Goal: Use online tool/utility: Utilize a website feature to perform a specific function

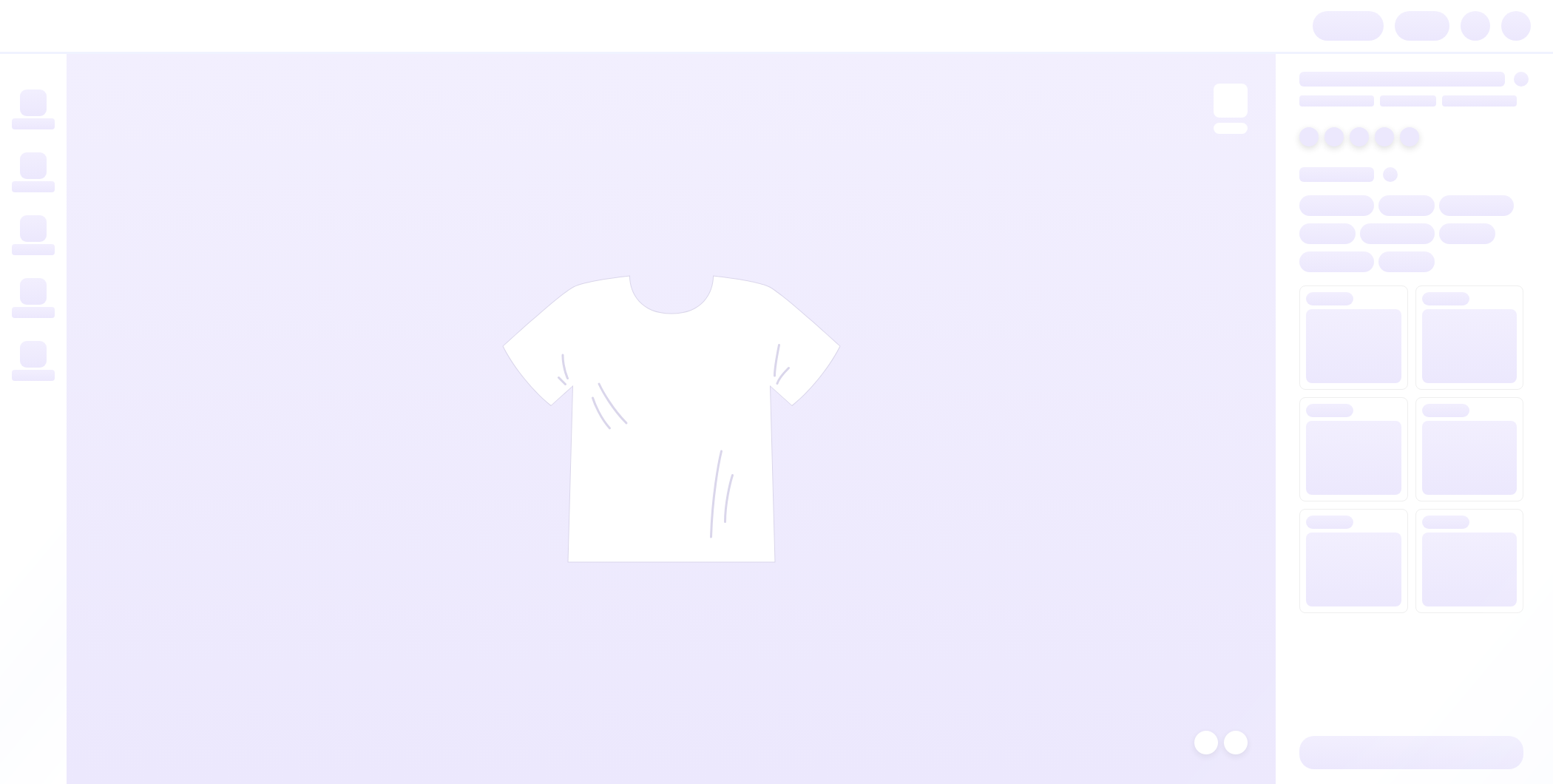
click at [850, 56] on div at bounding box center [671, 418] width 1209 height 730
click at [832, 134] on div at bounding box center [671, 418] width 1209 height 730
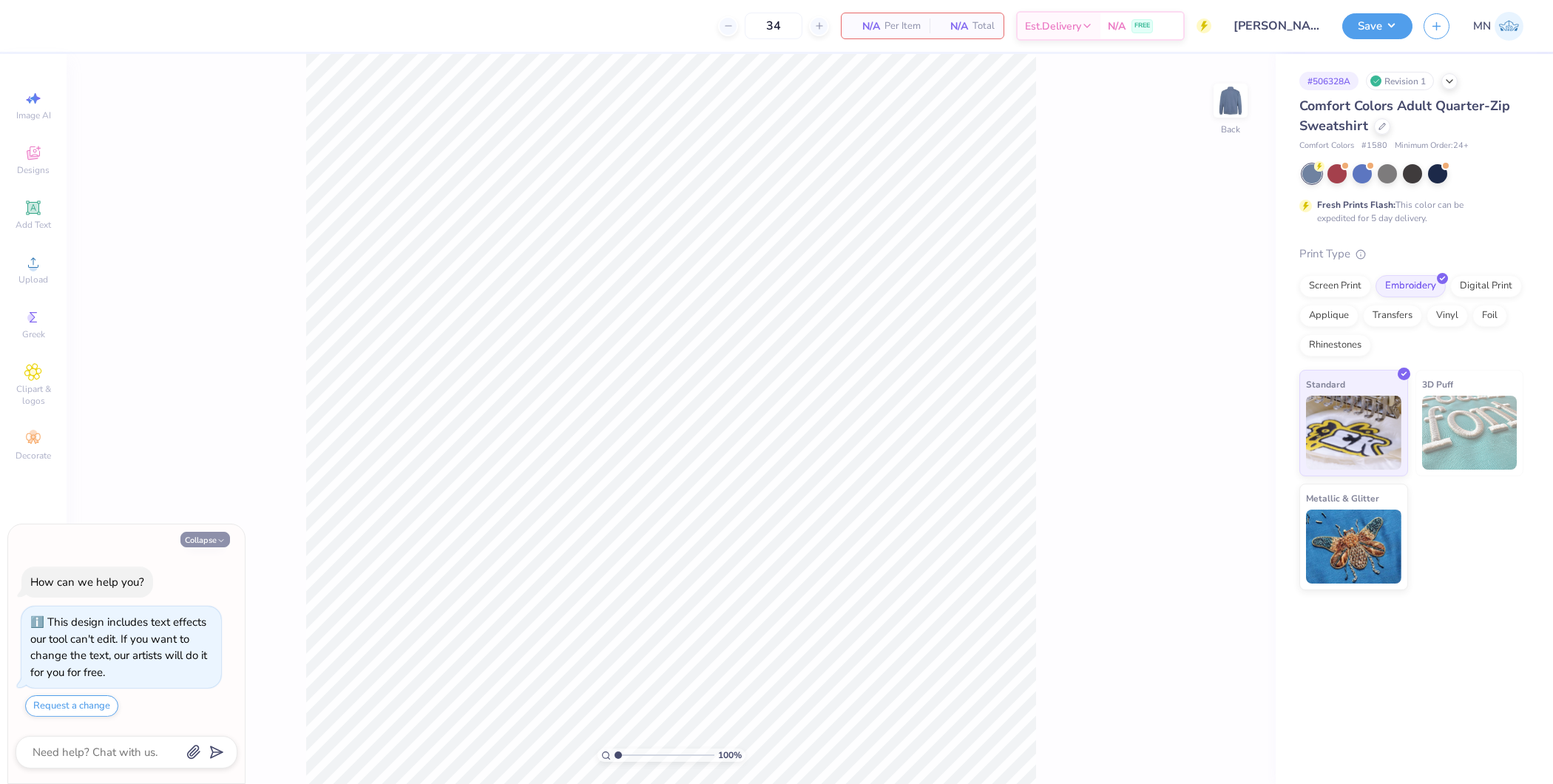
click at [208, 536] on button "Collapse" at bounding box center [205, 539] width 50 height 16
type textarea "x"
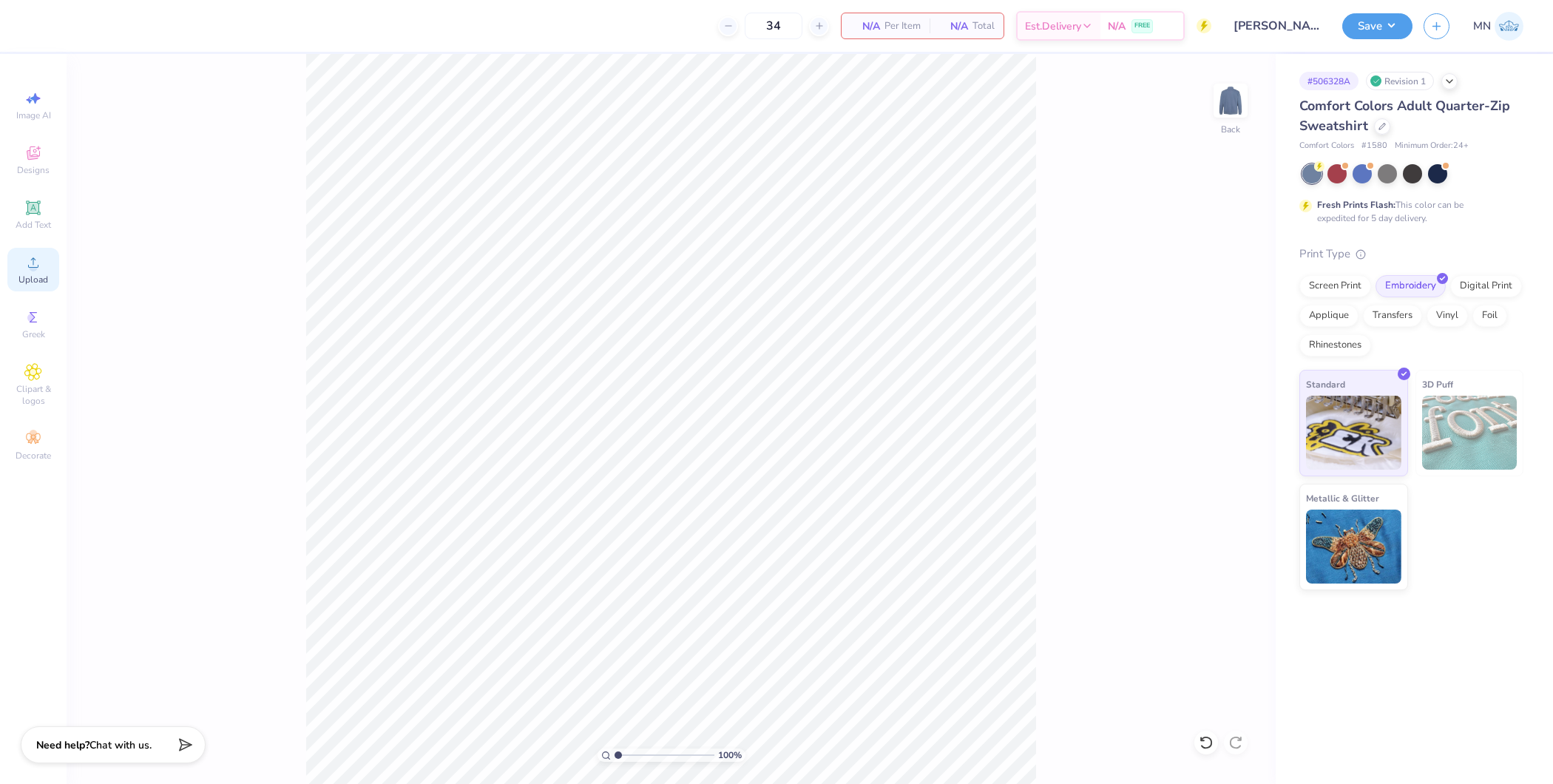
click at [37, 282] on span "Upload" at bounding box center [33, 279] width 30 height 12
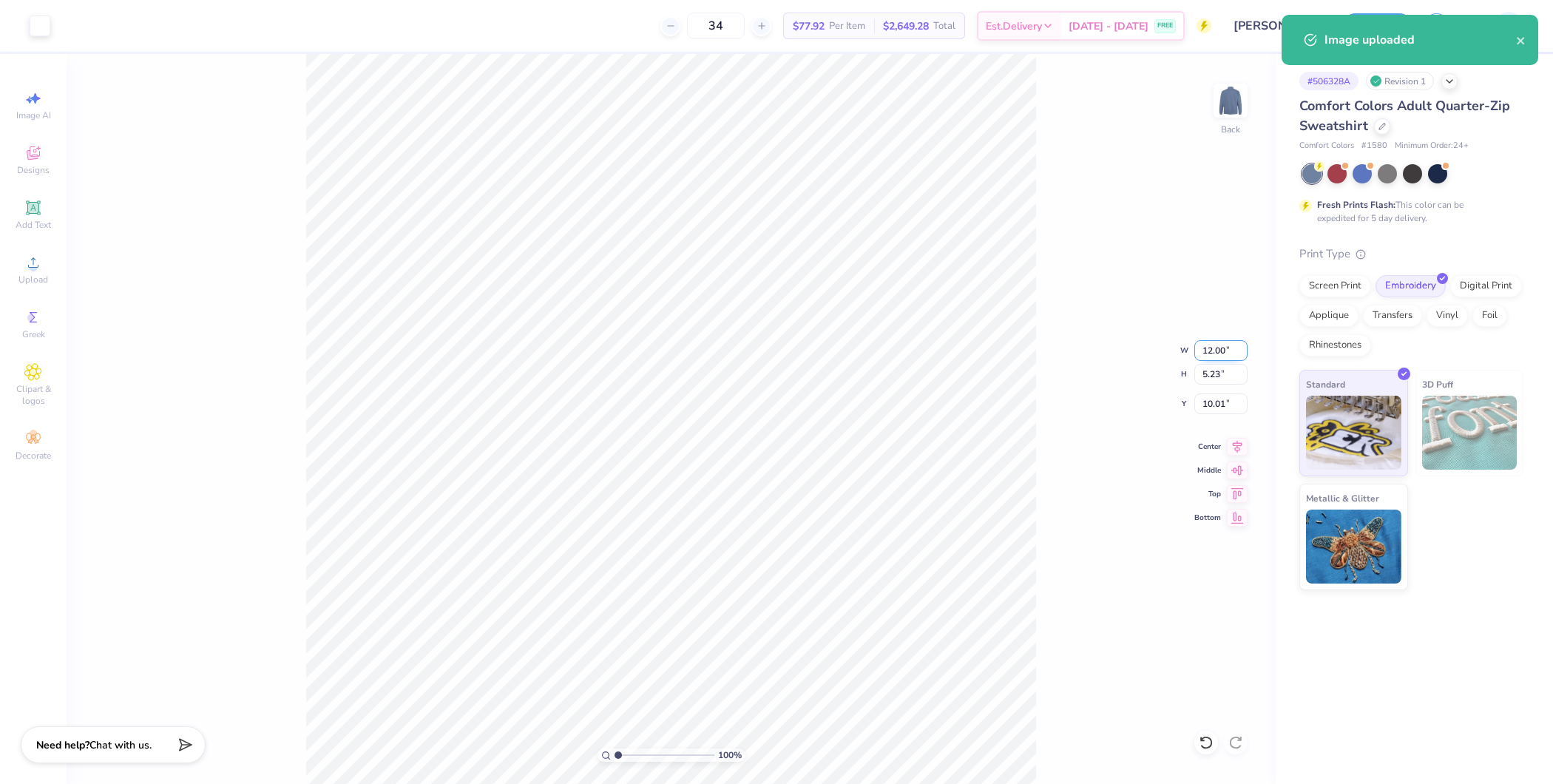
click at [1211, 351] on input "12.00" at bounding box center [1221, 350] width 53 height 21
type input "4.00"
type input "1.74"
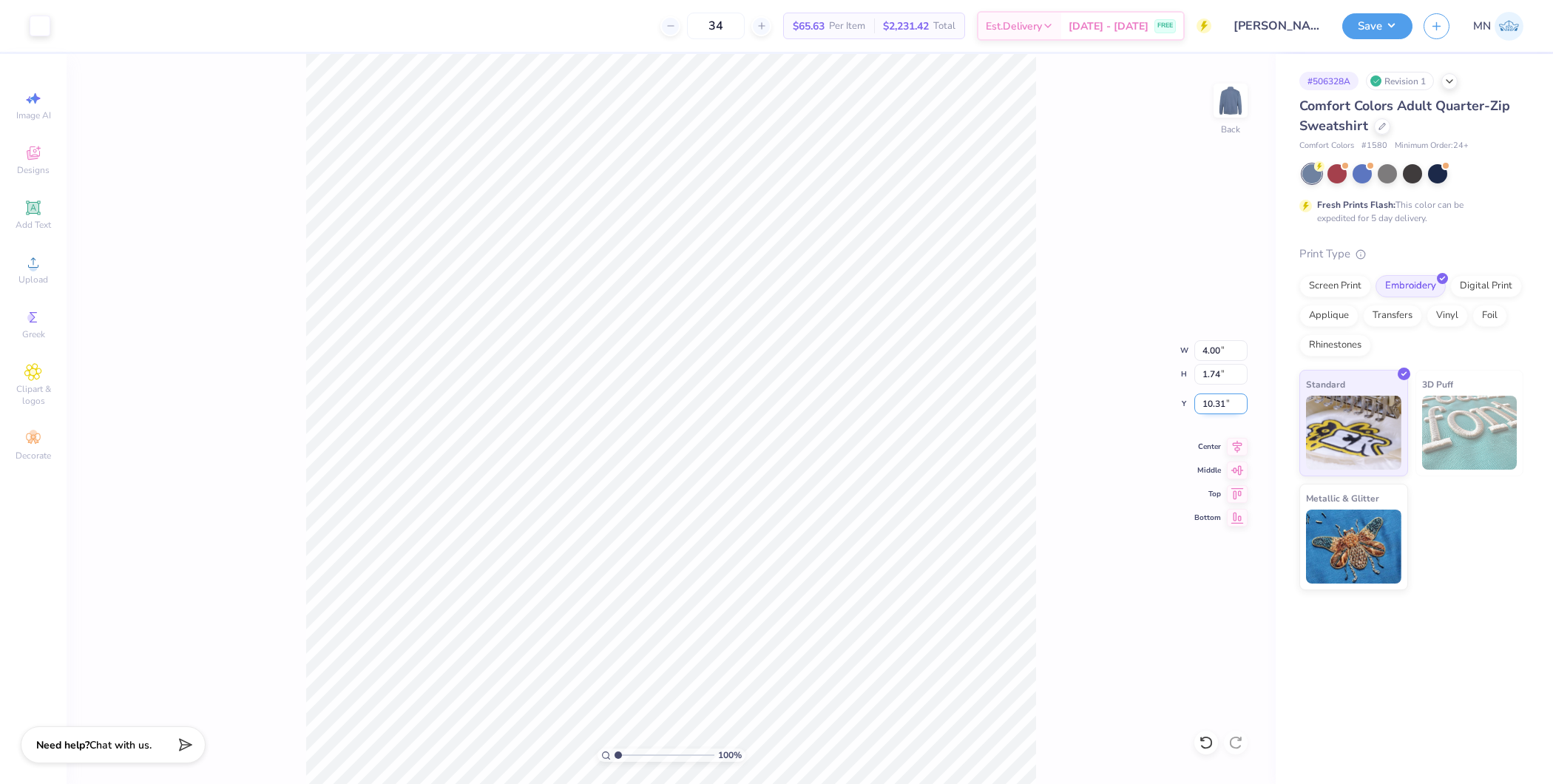
click at [1211, 401] on input "10.31" at bounding box center [1221, 404] width 53 height 21
type input "3.00"
click at [1382, 19] on button "Save" at bounding box center [1377, 23] width 70 height 26
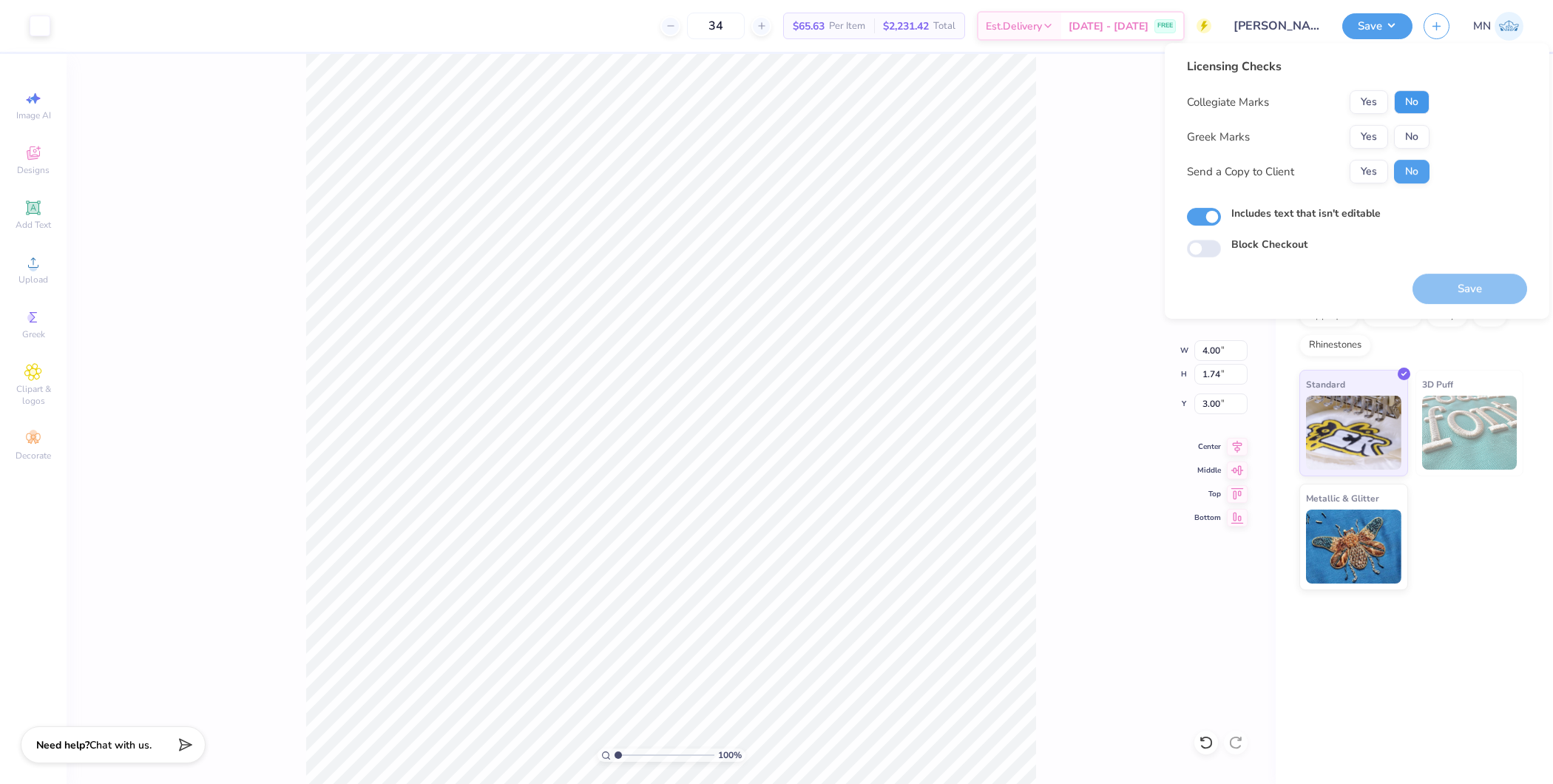
click at [1408, 105] on button "No" at bounding box center [1412, 102] width 36 height 23
click at [1405, 128] on button "No" at bounding box center [1412, 137] width 36 height 23
click at [1443, 283] on button "Save" at bounding box center [1470, 289] width 114 height 30
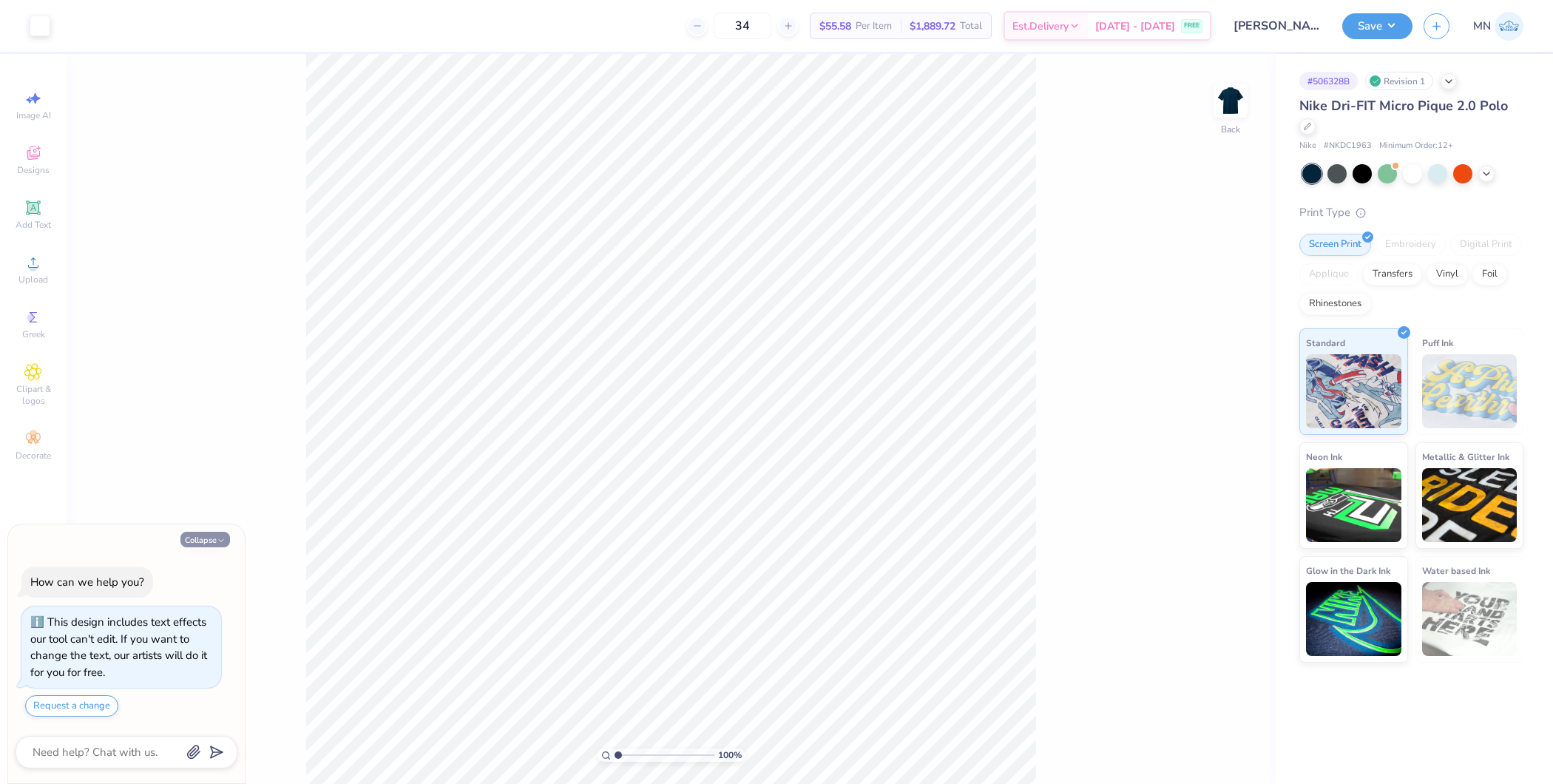
click at [219, 545] on icon "button" at bounding box center [221, 540] width 9 height 9
type textarea "x"
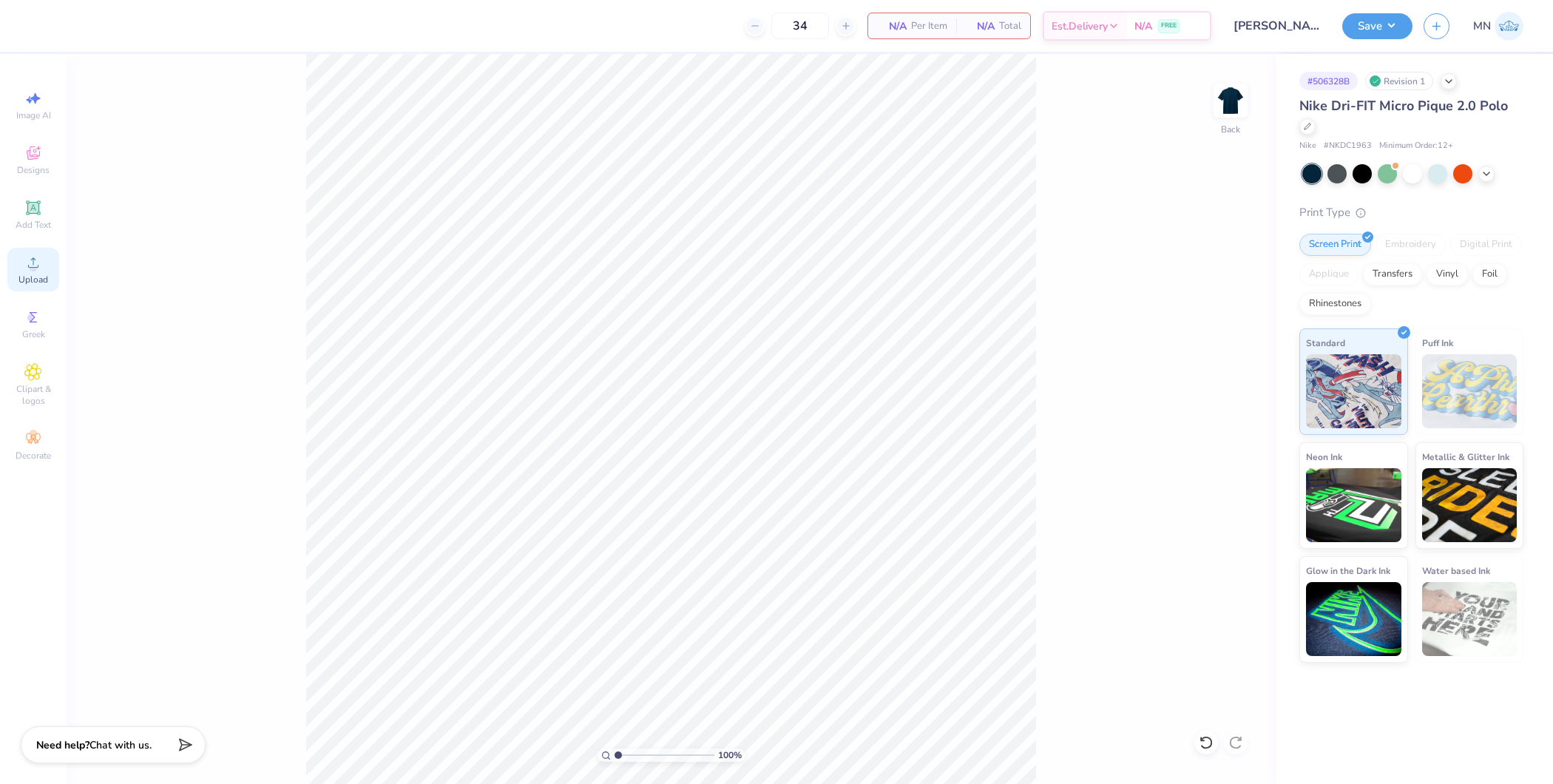
click at [24, 282] on span "Upload" at bounding box center [33, 279] width 30 height 12
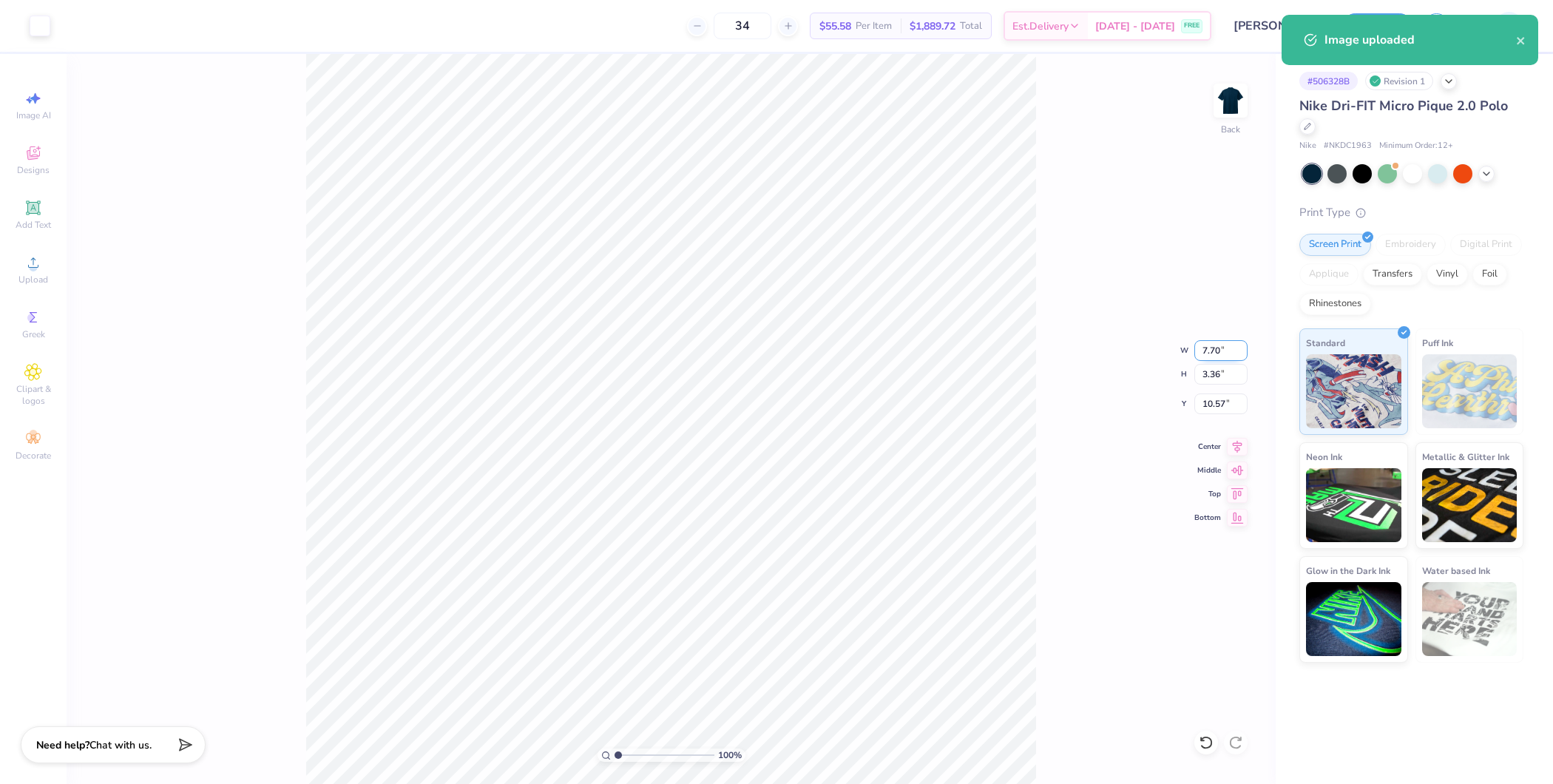
click at [1215, 354] on input "7.70" at bounding box center [1221, 350] width 53 height 21
type input "4.00"
type input "1.74"
click at [1213, 402] on input "11.38" at bounding box center [1221, 404] width 53 height 21
type input "3.00"
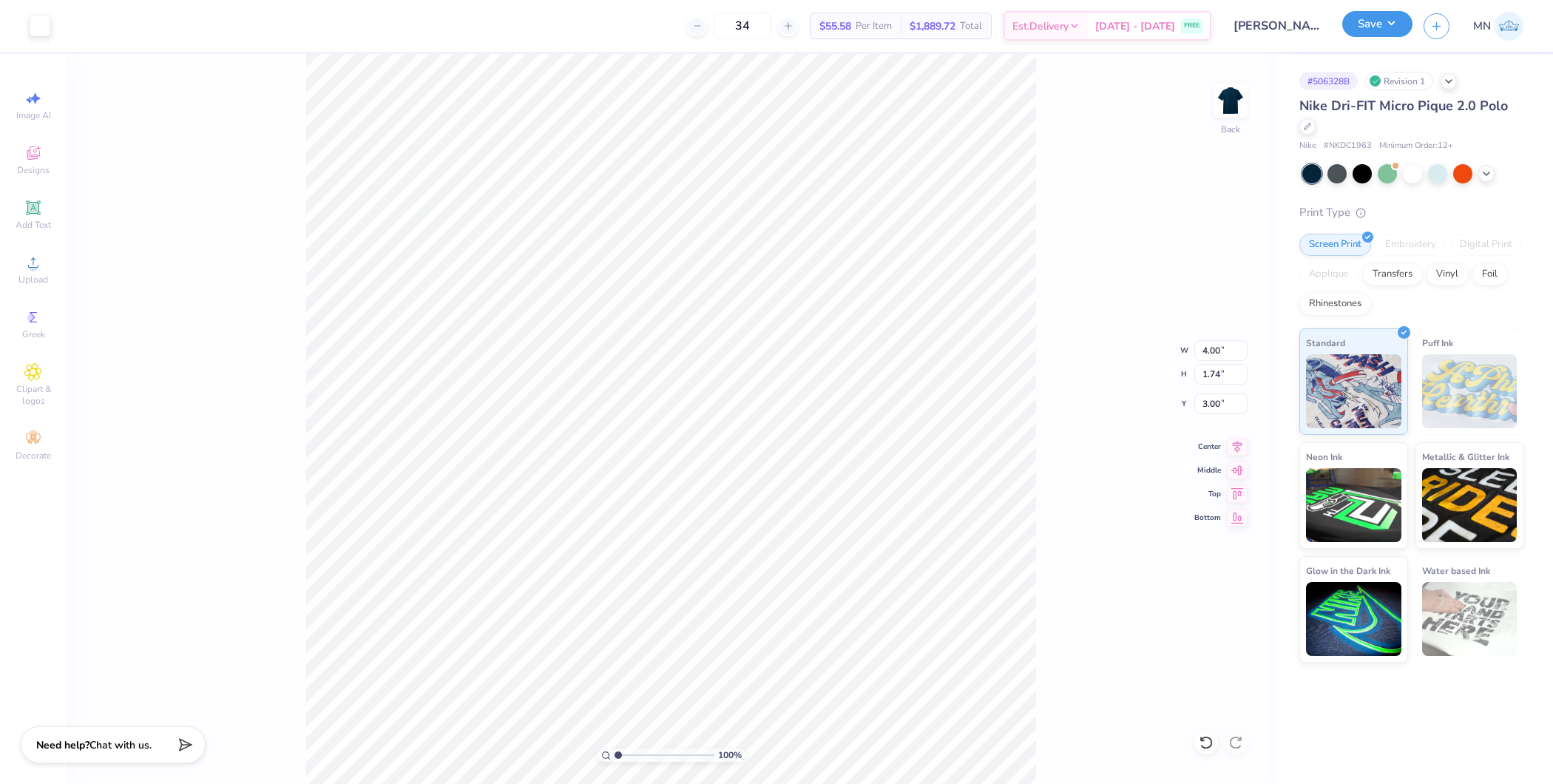
click at [1375, 23] on button "Save" at bounding box center [1377, 23] width 70 height 26
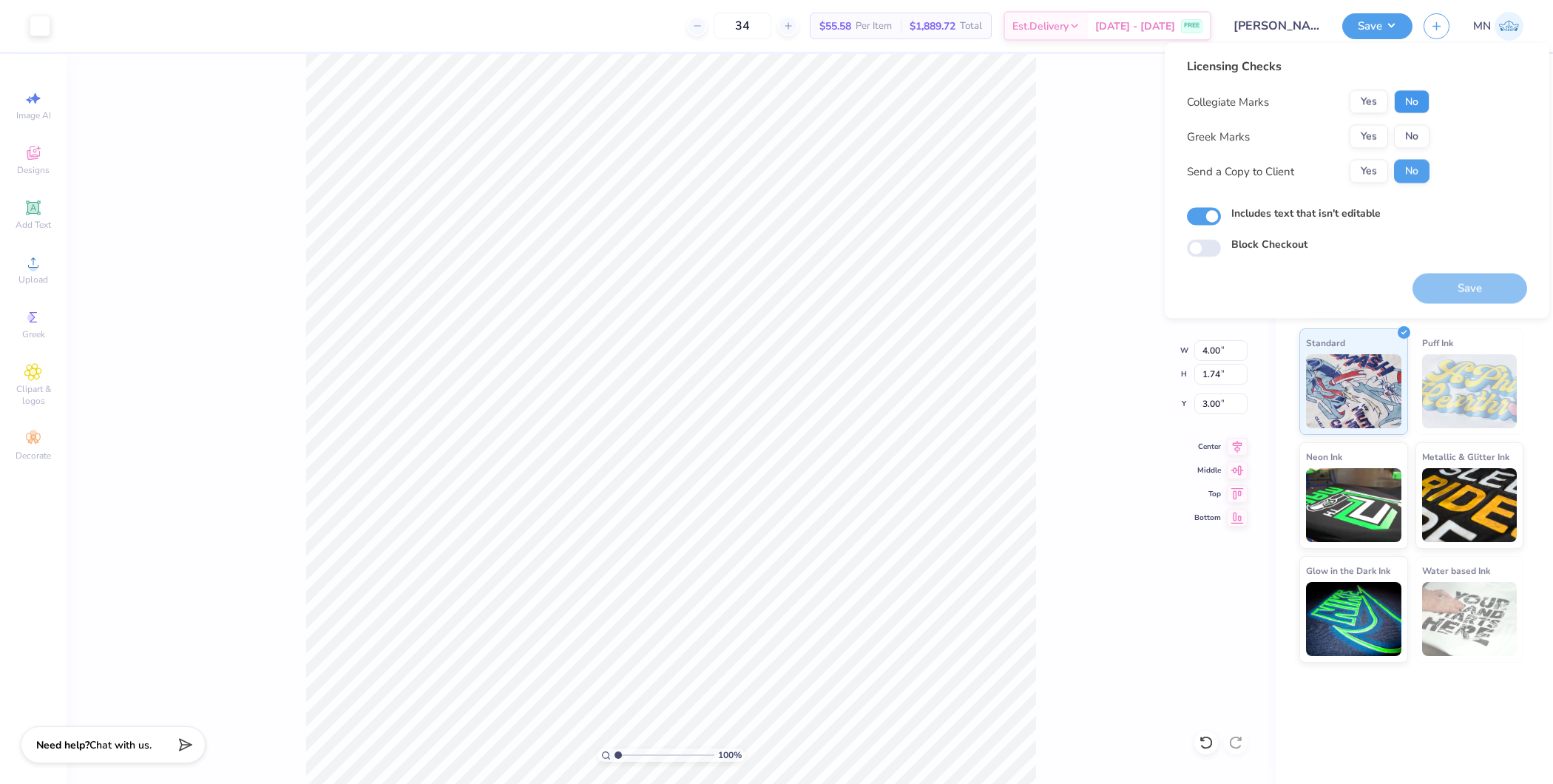
click at [1411, 97] on button "No" at bounding box center [1412, 102] width 36 height 23
click at [1409, 128] on button "No" at bounding box center [1412, 137] width 36 height 23
click at [1455, 290] on button "Save" at bounding box center [1470, 289] width 114 height 30
